Goal: Task Accomplishment & Management: Use online tool/utility

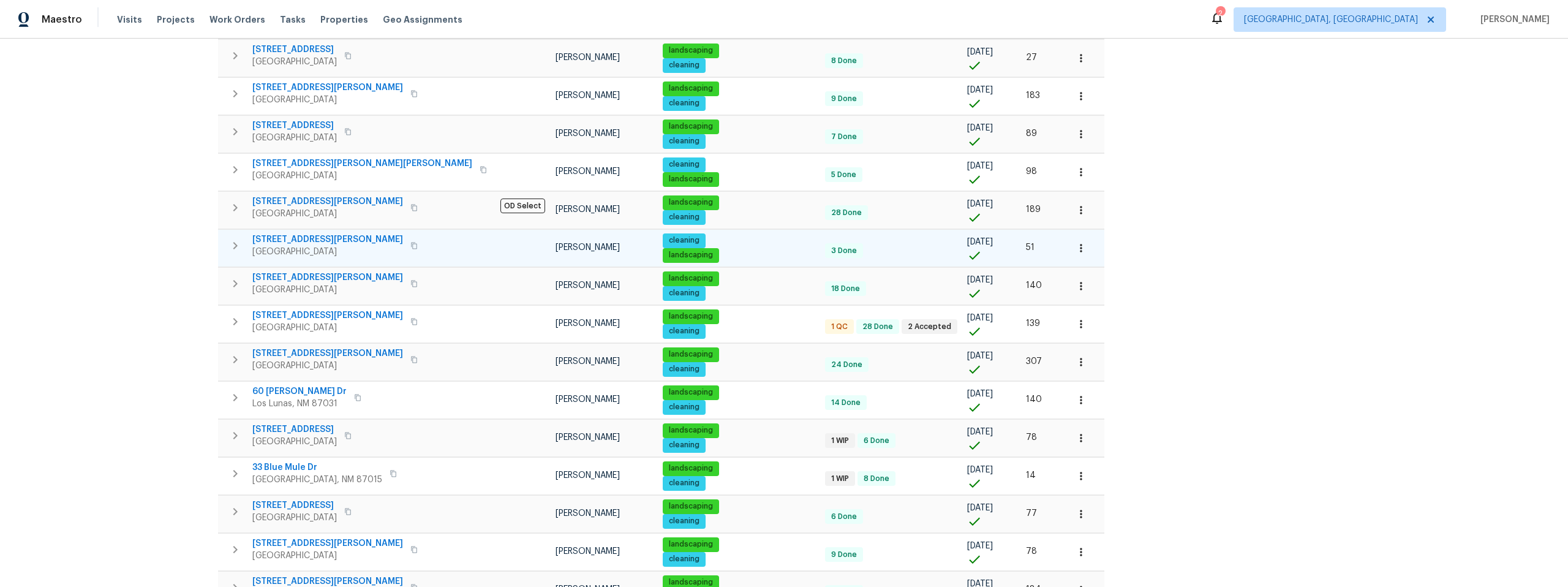
scroll to position [338, 0]
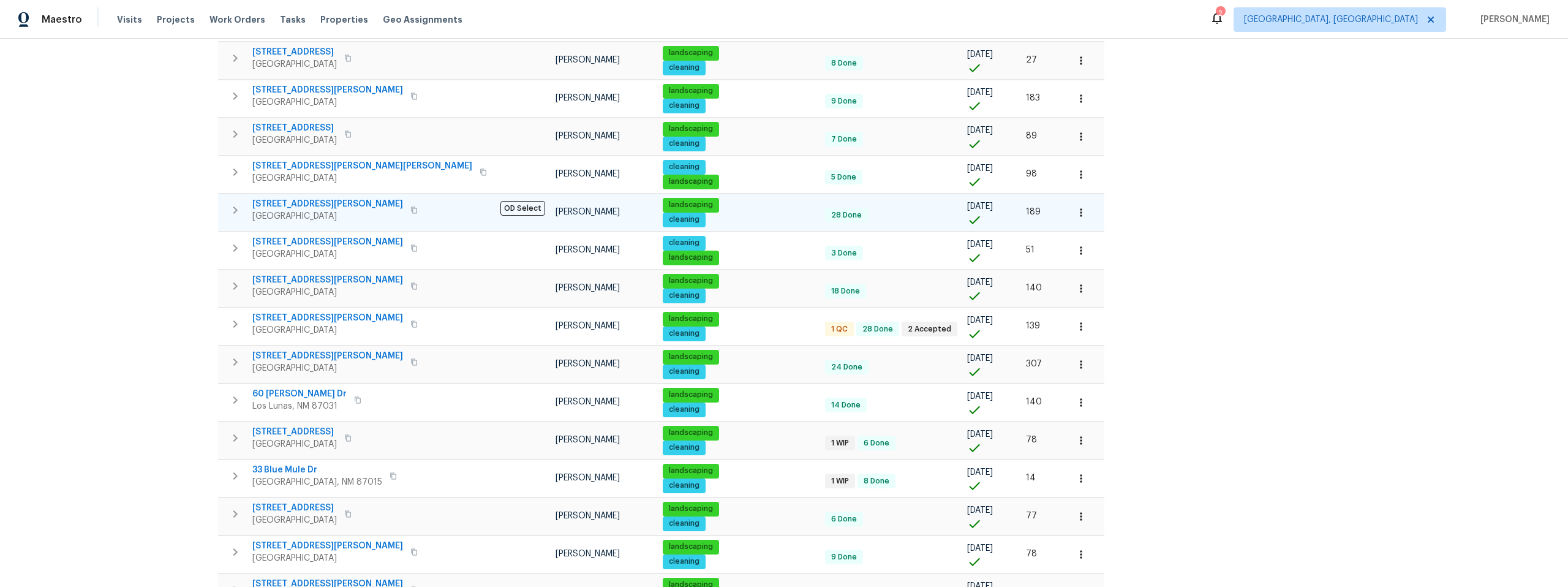
click at [410, 208] on icon "button" at bounding box center [414, 210] width 8 height 8
click at [324, 203] on span "35 Sandia Heights Dr NE" at bounding box center [327, 204] width 151 height 12
click at [411, 208] on icon "button" at bounding box center [414, 209] width 6 height 7
click at [315, 204] on span "35 Sandia Heights Dr NE" at bounding box center [327, 204] width 151 height 12
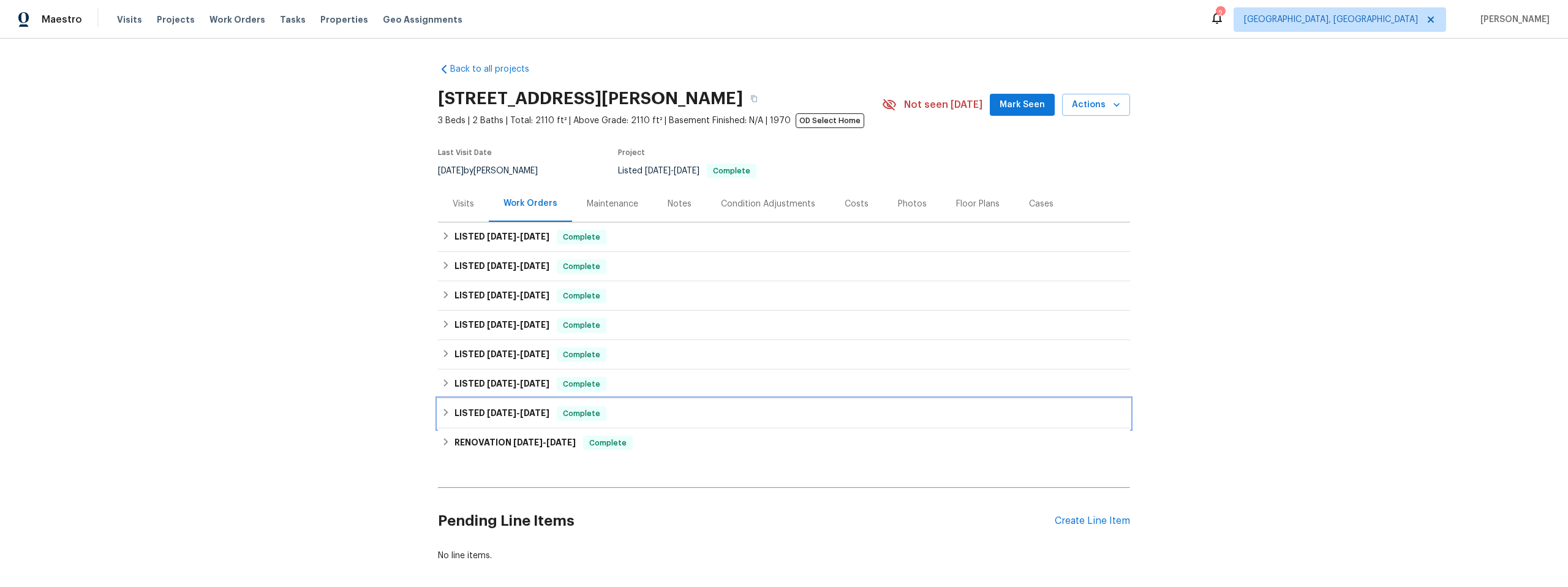
click at [444, 410] on icon at bounding box center [446, 412] width 4 height 8
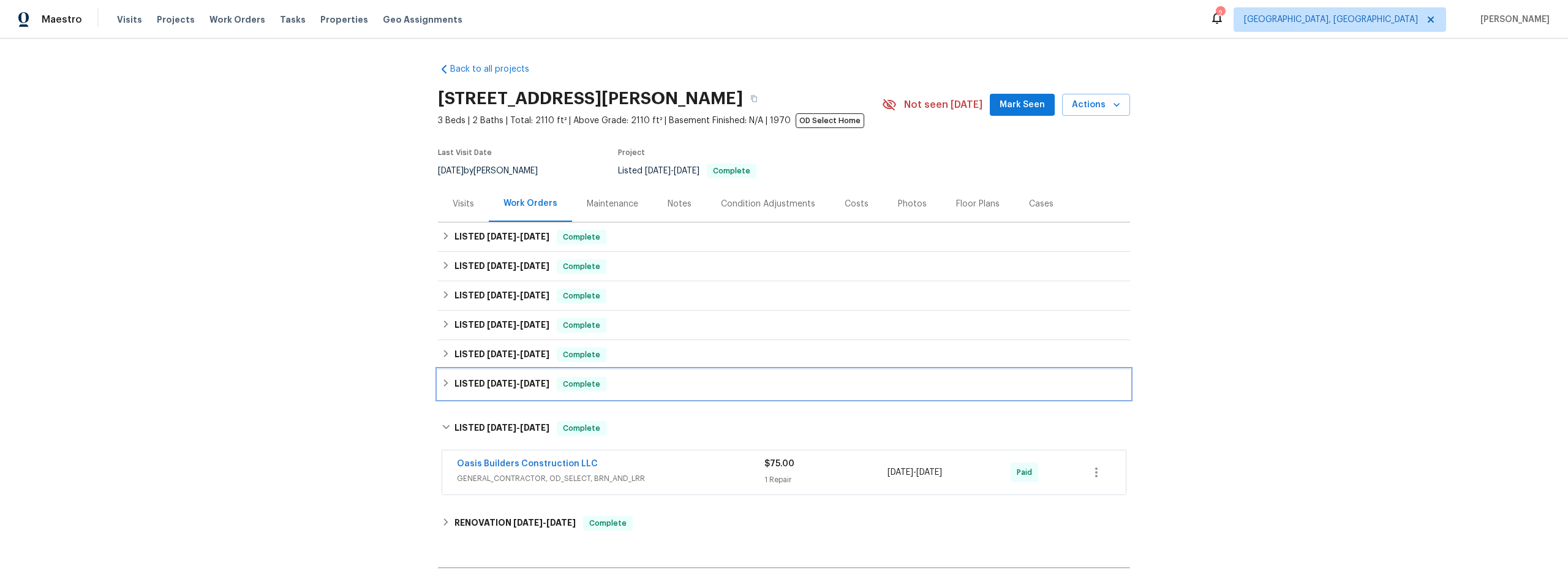
click at [443, 384] on icon at bounding box center [446, 382] width 9 height 9
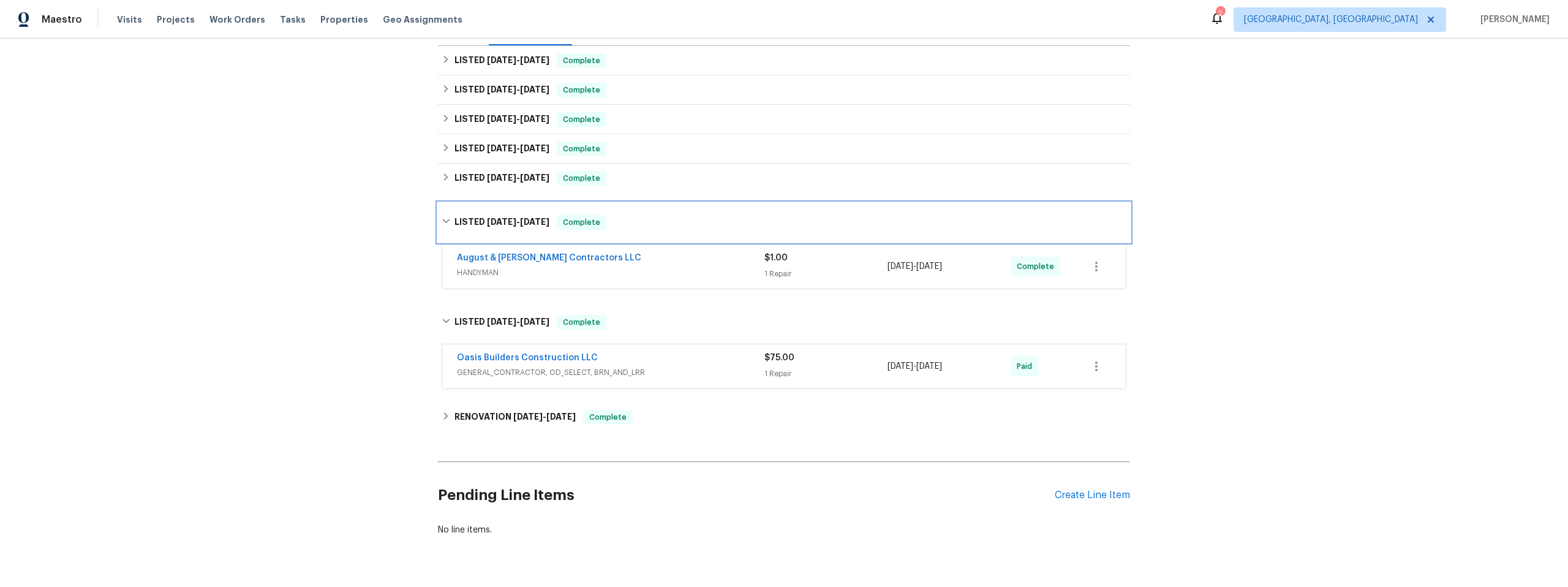
scroll to position [218, 0]
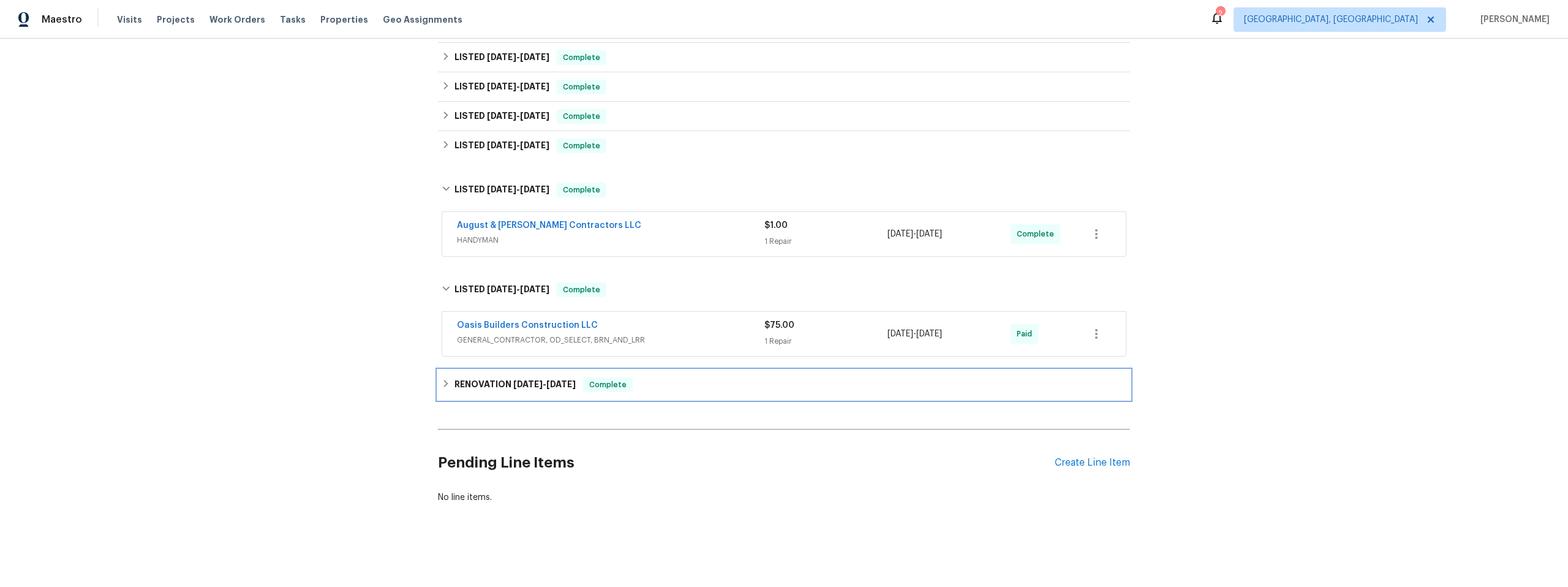
click at [444, 379] on icon at bounding box center [446, 383] width 9 height 9
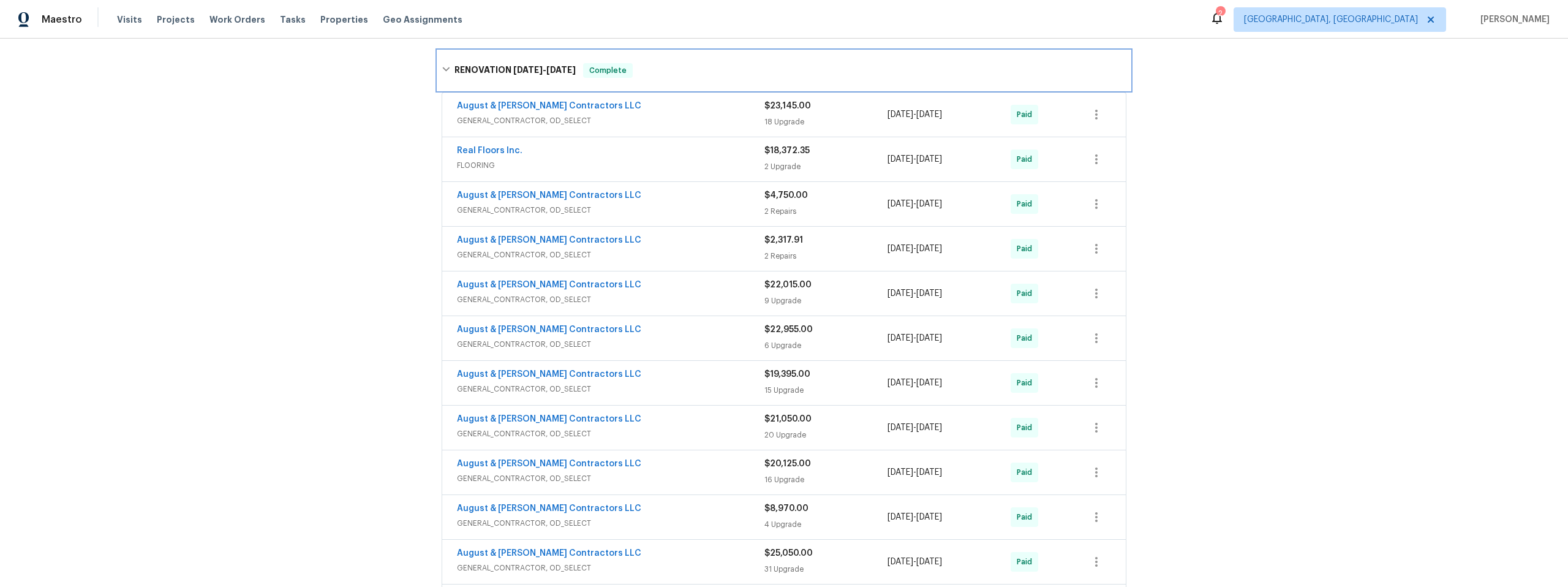
scroll to position [520, 0]
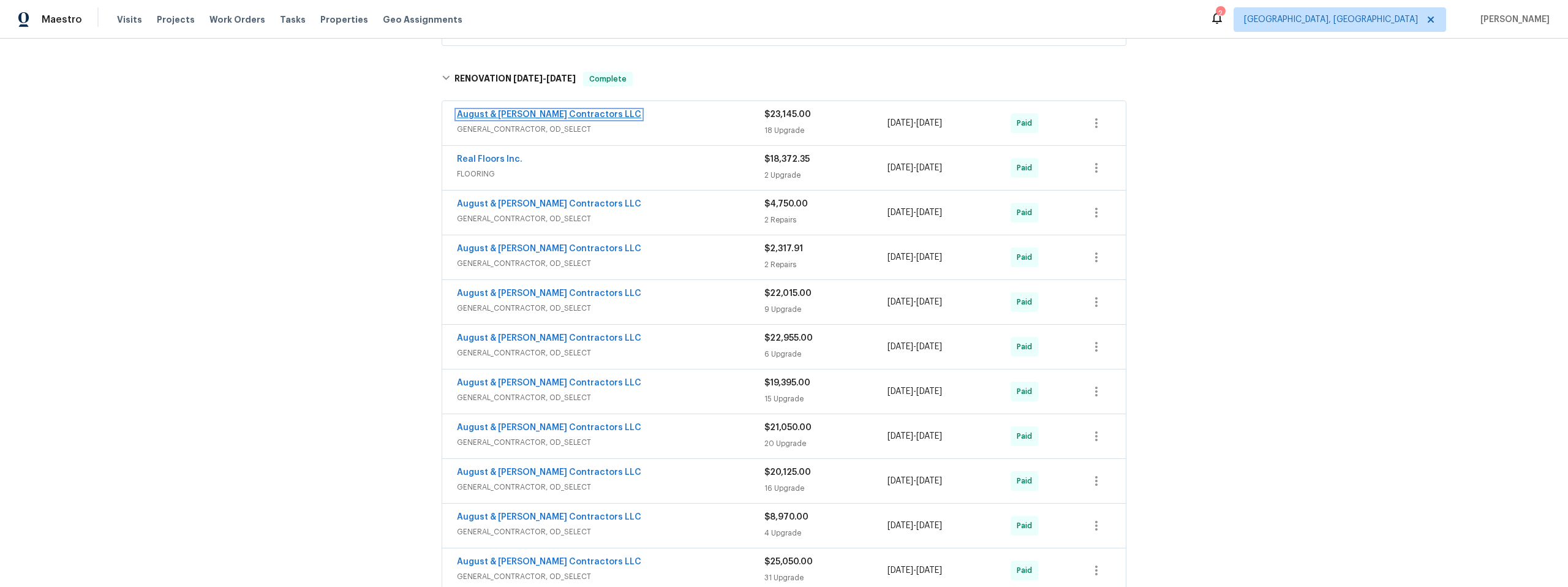
click at [521, 113] on link "August & Suttles Contractors LLC" at bounding box center [549, 114] width 184 height 9
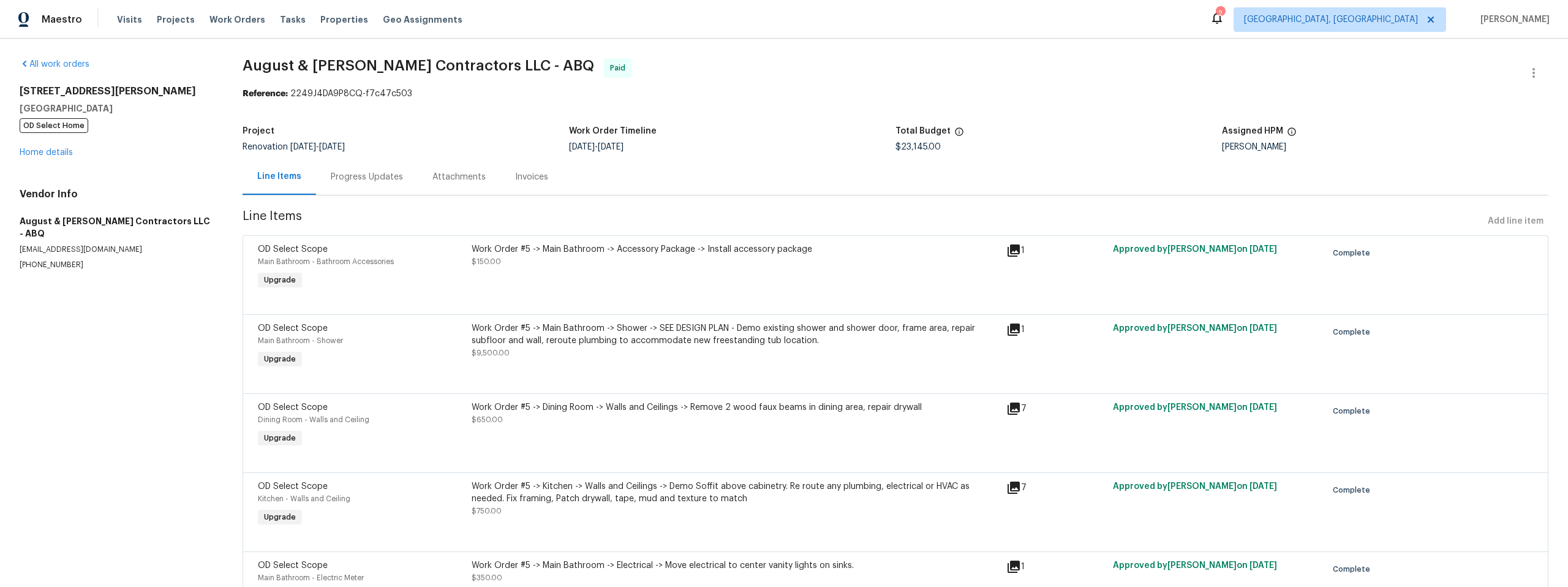
click at [368, 176] on div "Progress Updates" at bounding box center [366, 177] width 72 height 12
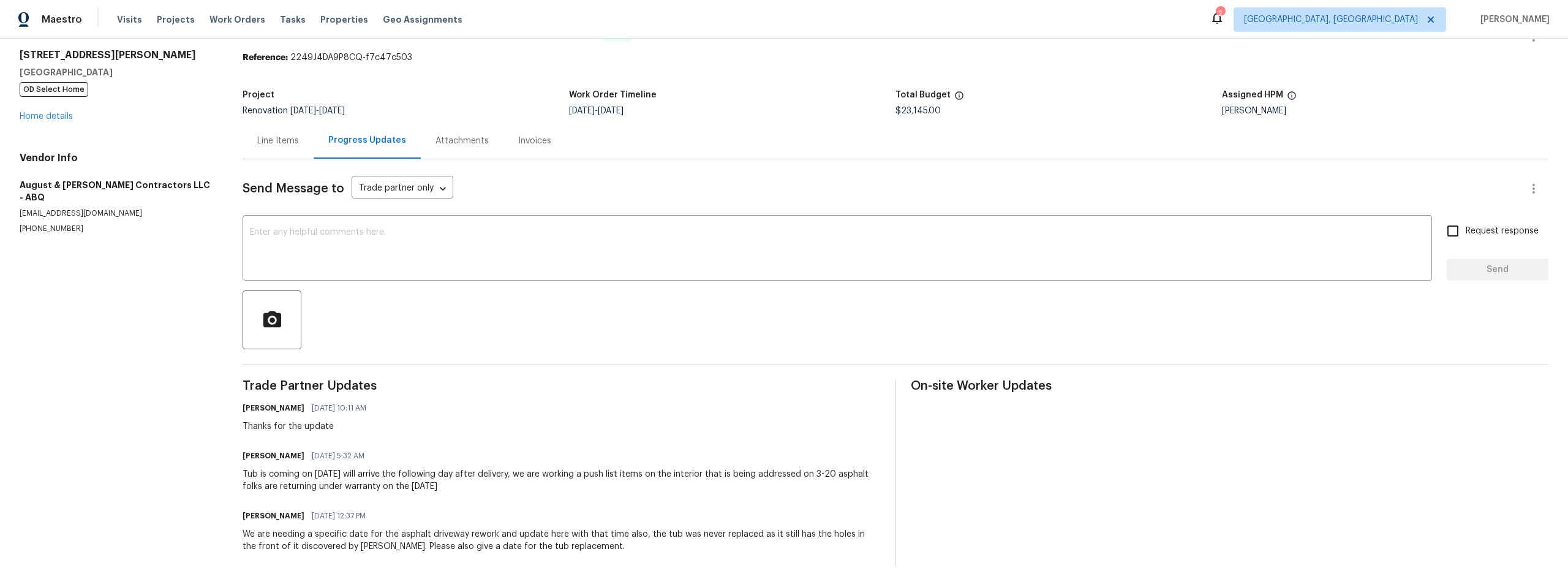
scroll to position [46, 0]
click at [61, 112] on link "Home details" at bounding box center [45, 116] width 53 height 9
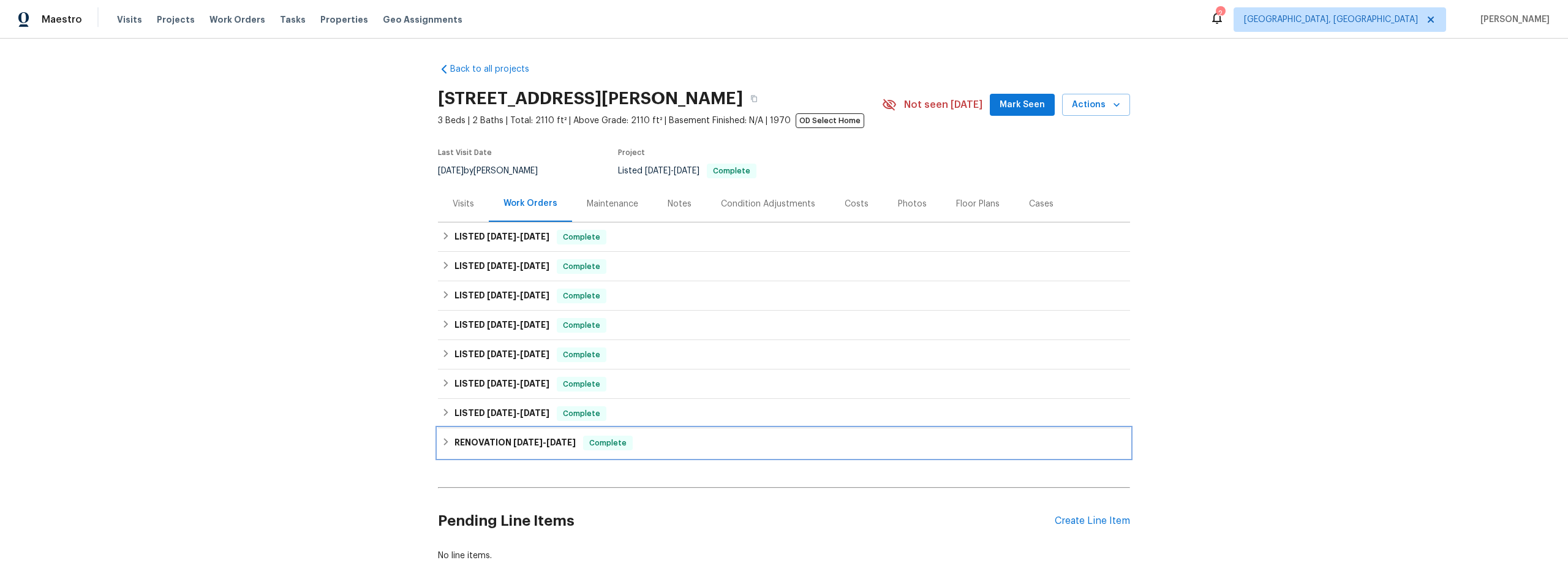
click at [442, 441] on icon at bounding box center [446, 441] width 9 height 9
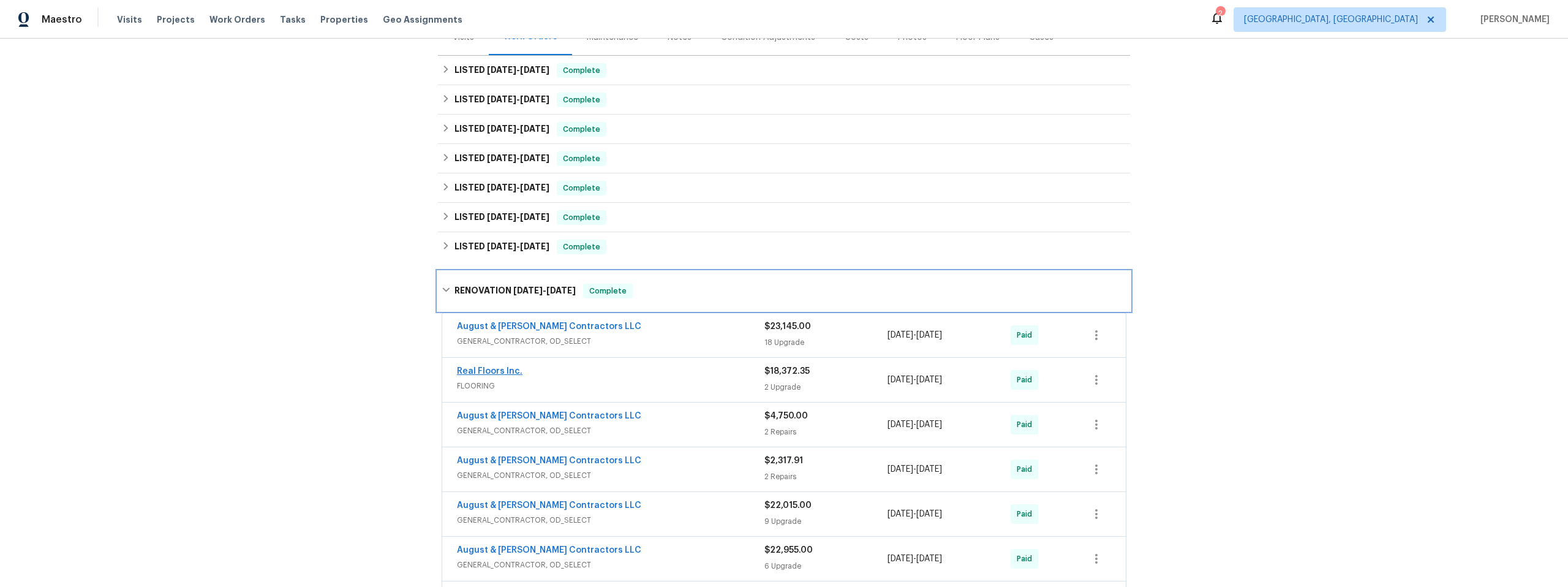
scroll to position [178, 0]
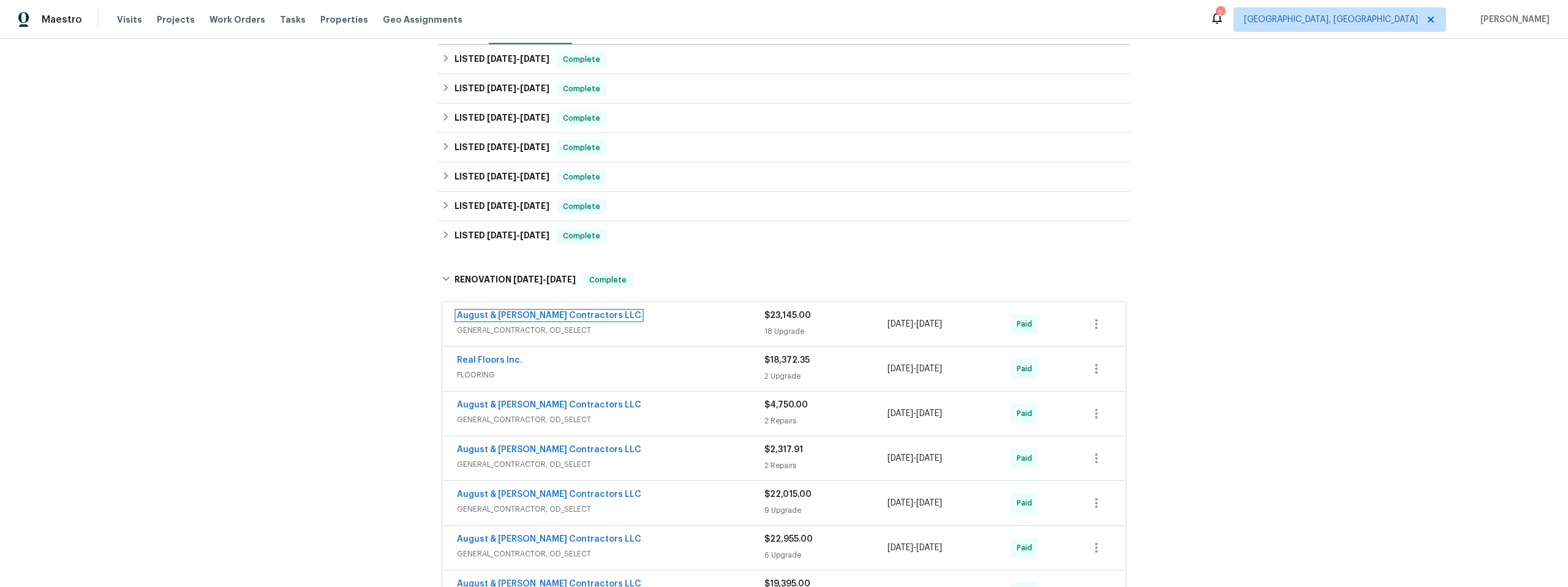
click at [516, 315] on link "August & Suttles Contractors LLC" at bounding box center [549, 315] width 184 height 9
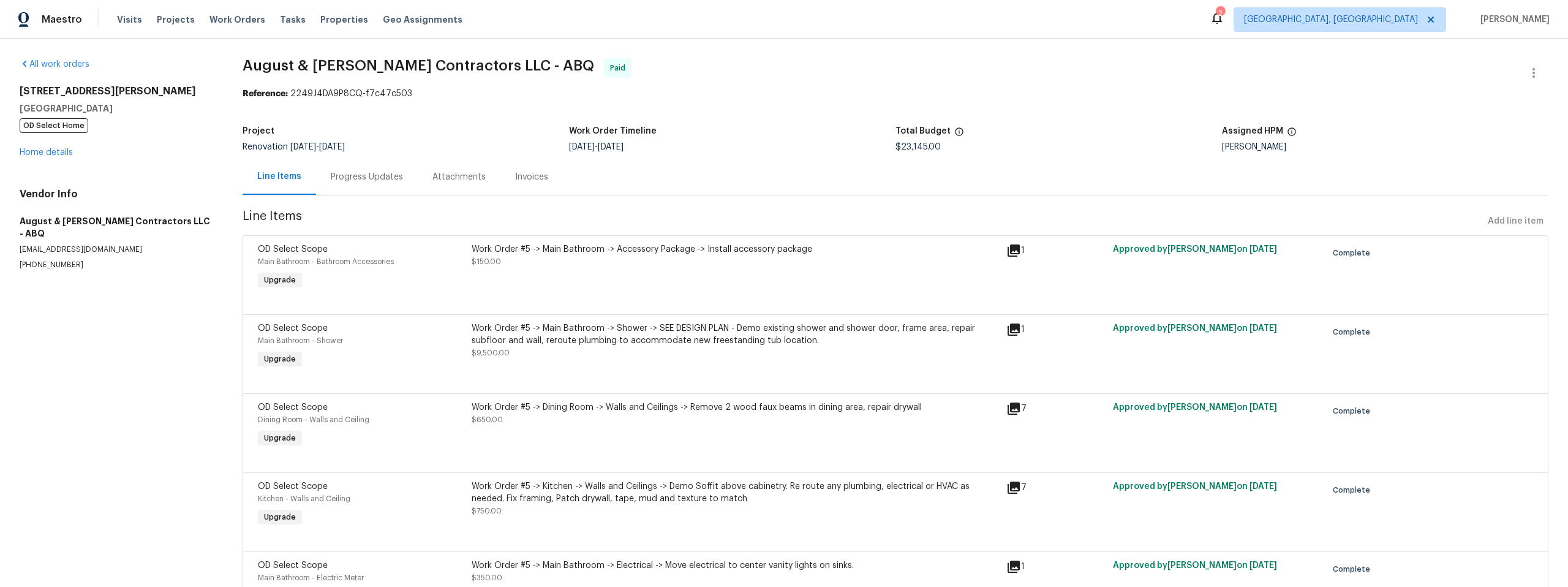
click at [462, 176] on div "Attachments" at bounding box center [458, 177] width 53 height 12
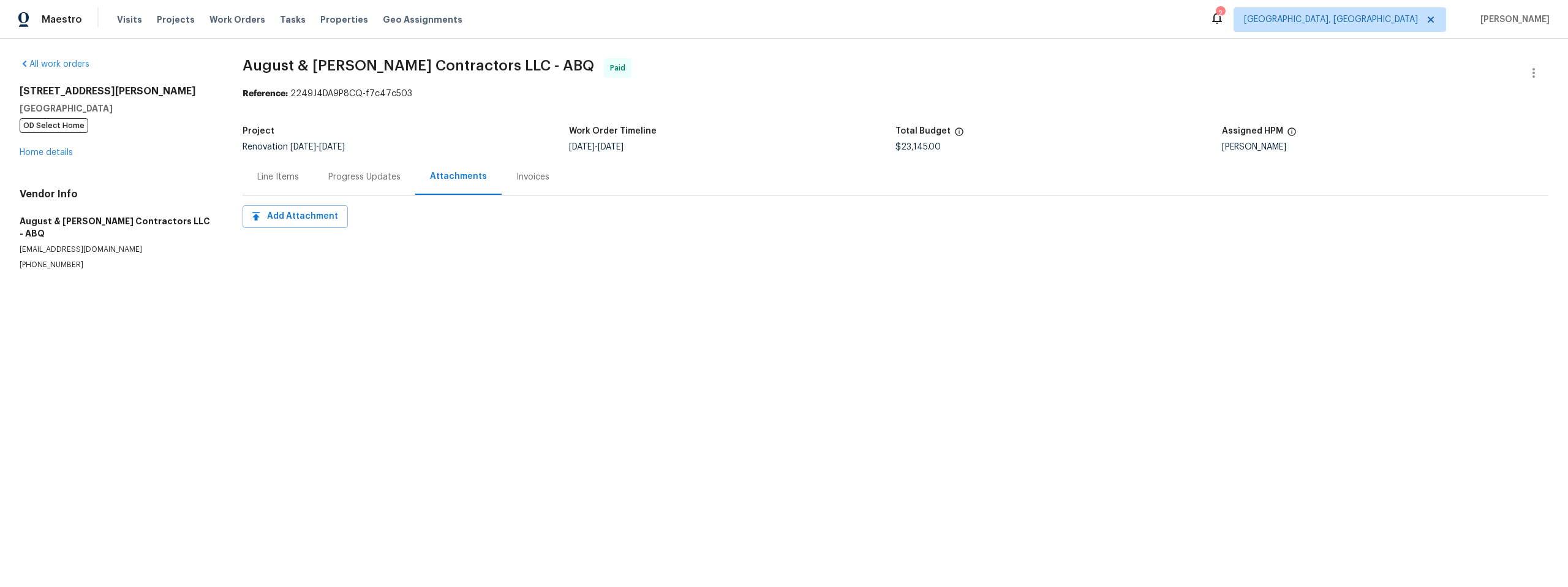
click at [287, 176] on div "Line Items" at bounding box center [277, 177] width 41 height 12
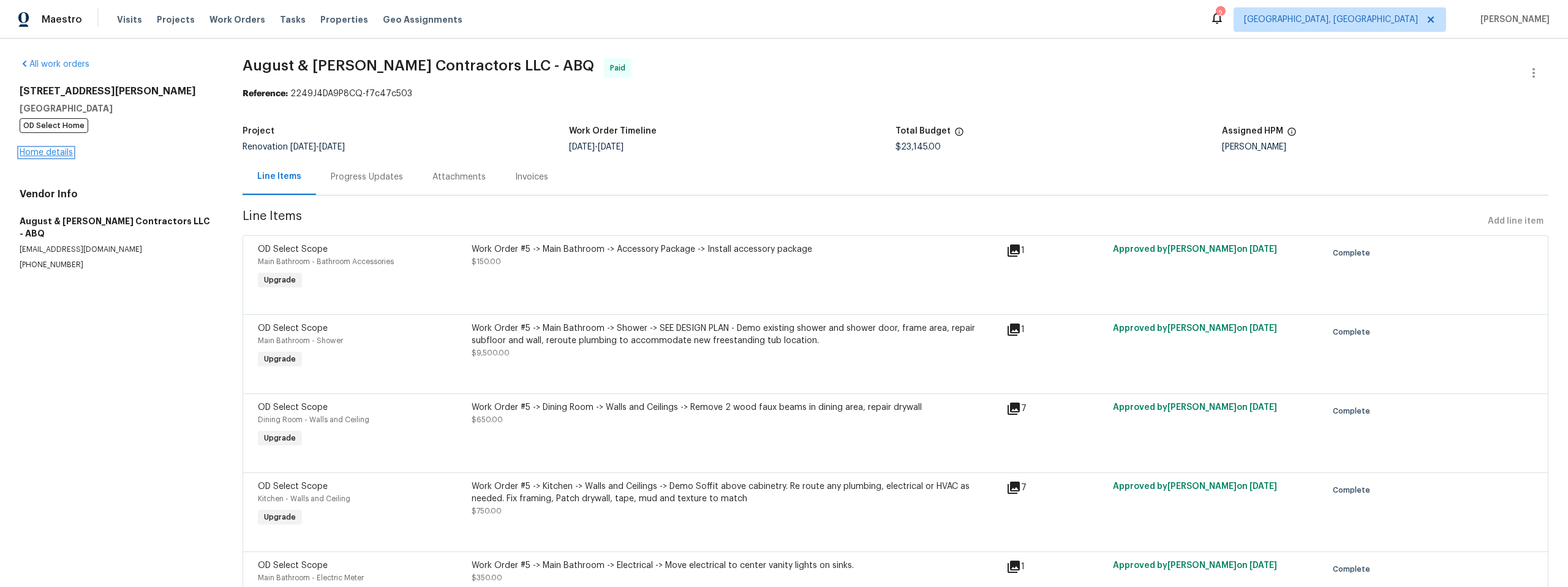
click at [47, 152] on link "Home details" at bounding box center [45, 152] width 53 height 9
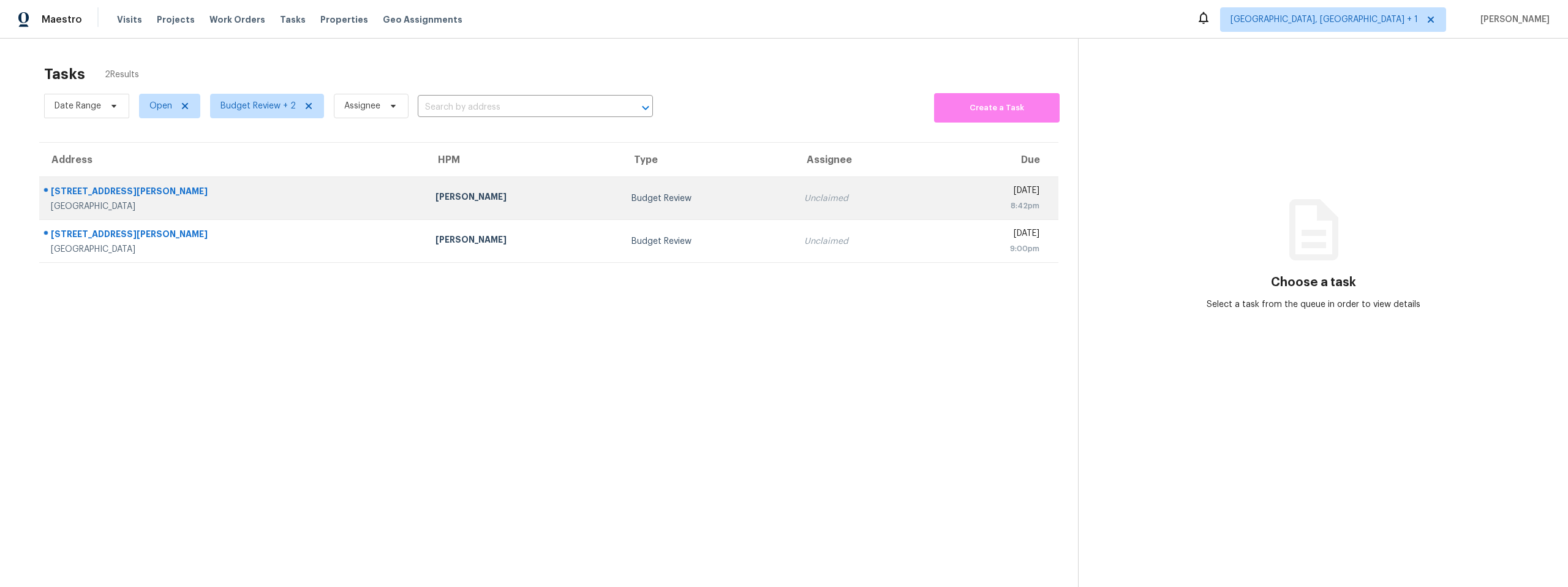
click at [204, 199] on div "[STREET_ADDRESS][PERSON_NAME]" at bounding box center [233, 193] width 365 height 15
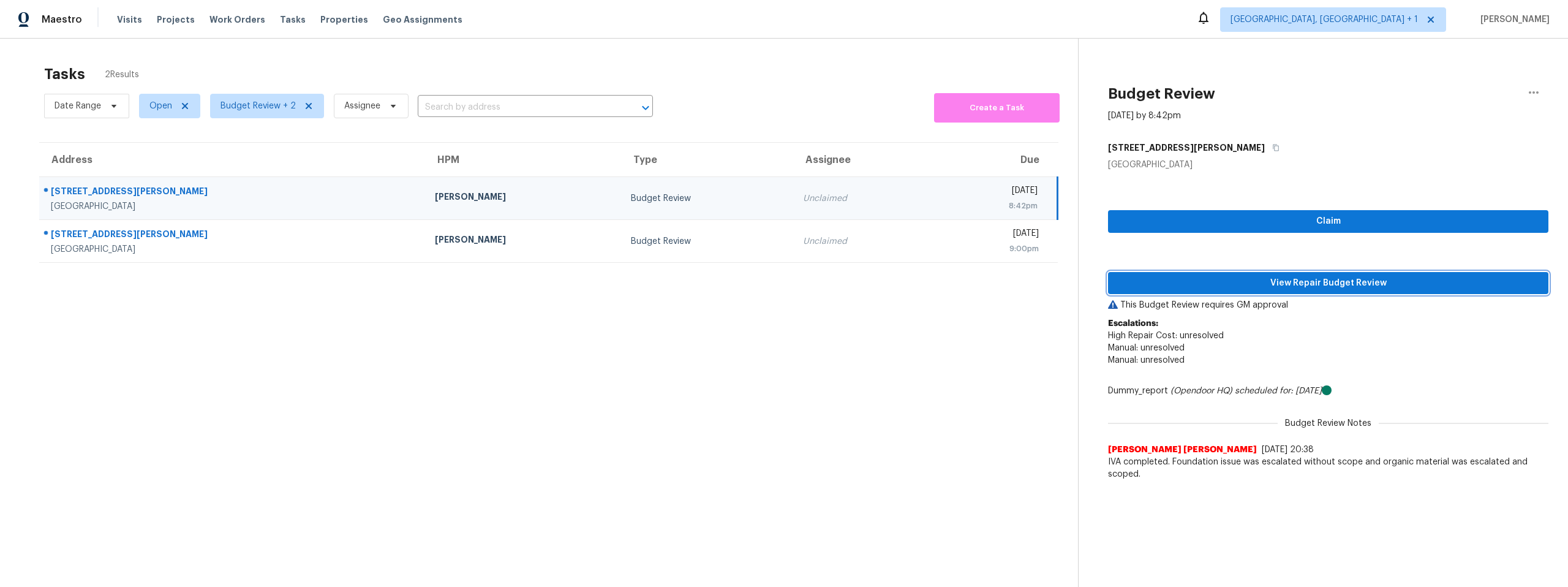
click at [1211, 281] on span "View Repair Budget Review" at bounding box center [1328, 283] width 421 height 15
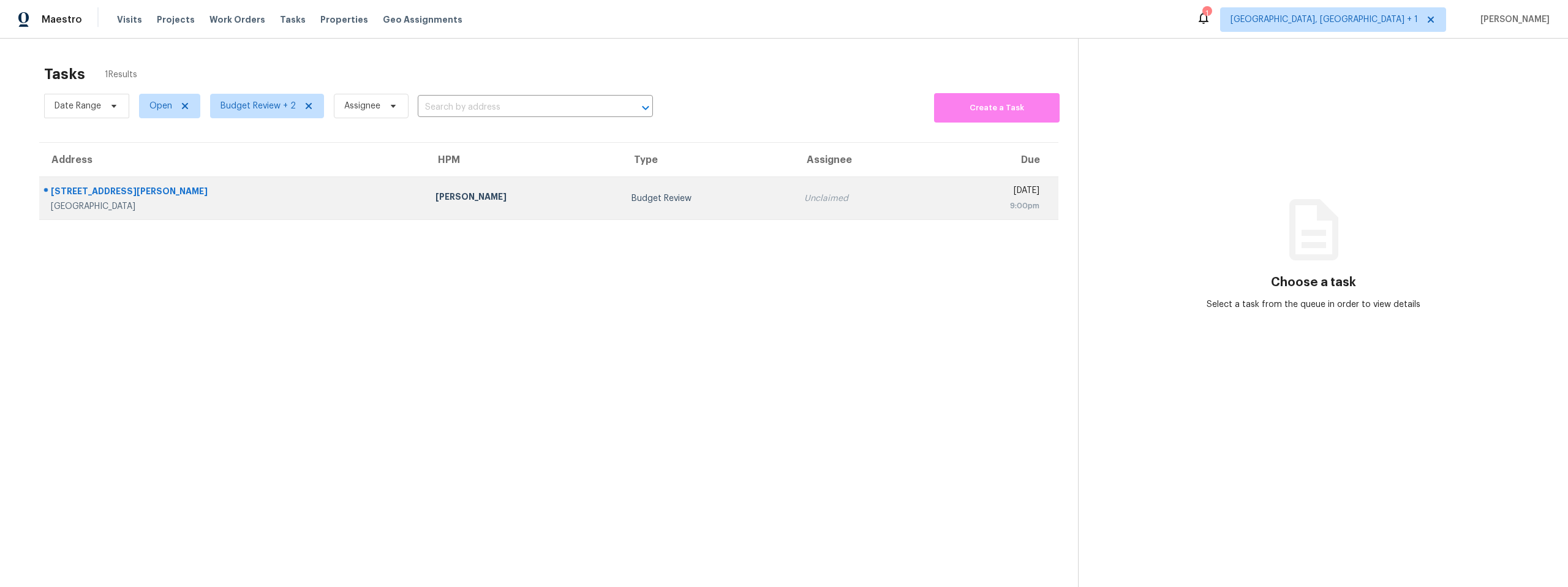
click at [83, 187] on div "[STREET_ADDRESS][PERSON_NAME]" at bounding box center [233, 193] width 365 height 15
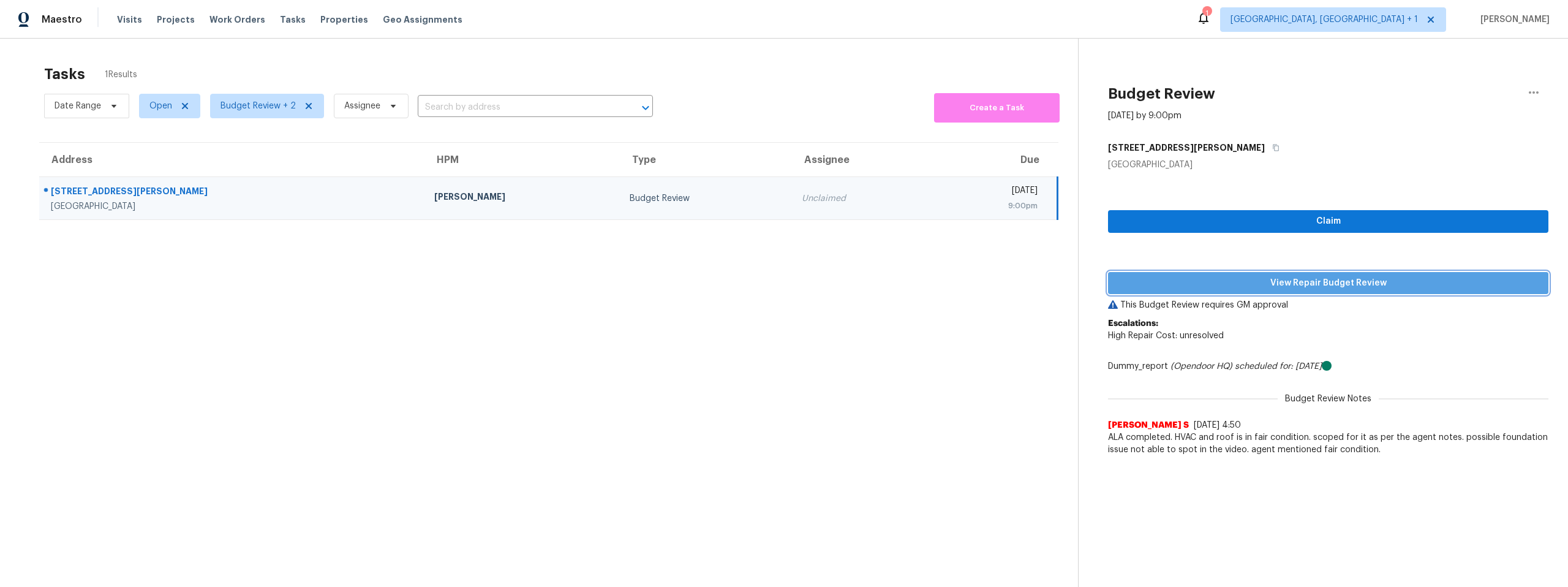
click at [1279, 280] on span "View Repair Budget Review" at bounding box center [1328, 283] width 421 height 15
